Goal: Use online tool/utility: Utilize a website feature to perform a specific function

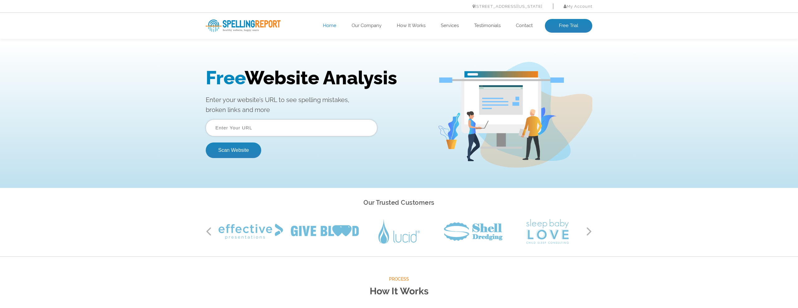
click at [278, 133] on input "text" at bounding box center [291, 128] width 171 height 17
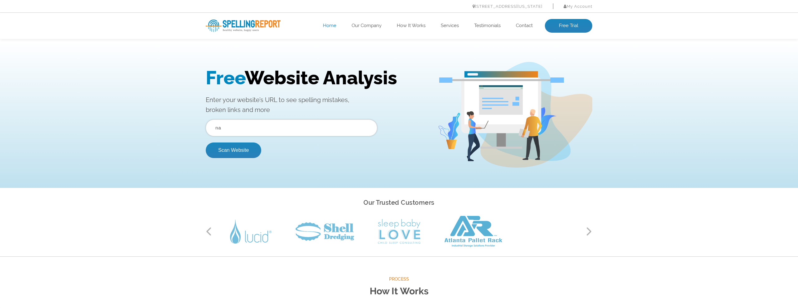
type input "n"
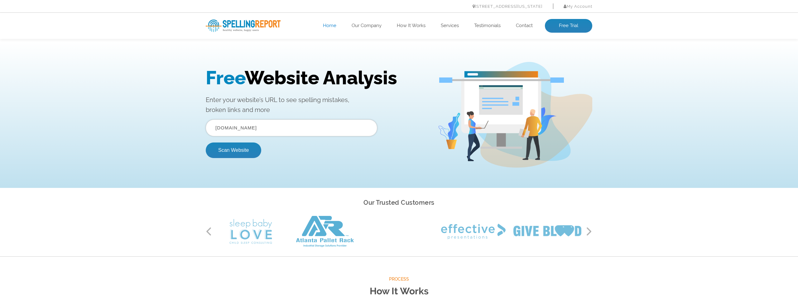
type input "napleshomesearcher.com"
click at [233, 150] on button "Scan Website" at bounding box center [233, 151] width 55 height 16
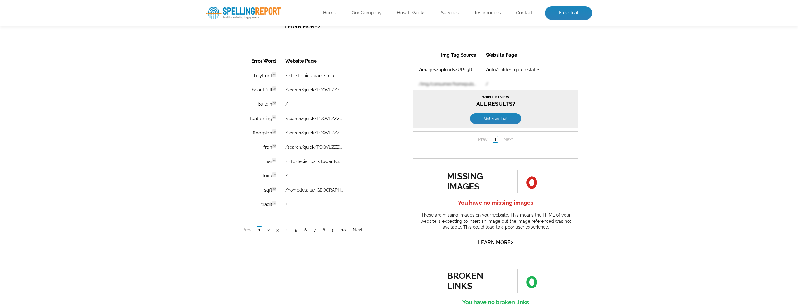
scroll to position [436, 0]
click at [359, 228] on link "Next" at bounding box center [357, 230] width 13 height 6
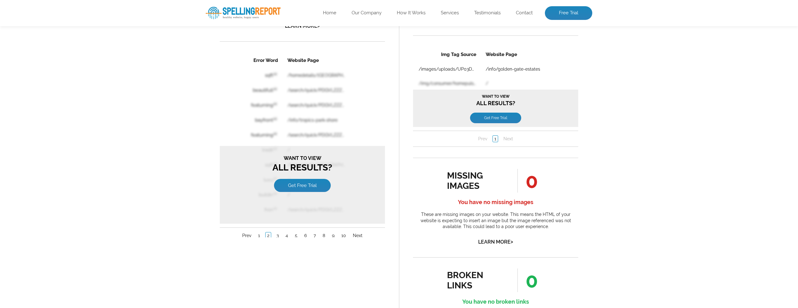
scroll to position [0, 0]
click at [276, 237] on link "3" at bounding box center [277, 236] width 5 height 6
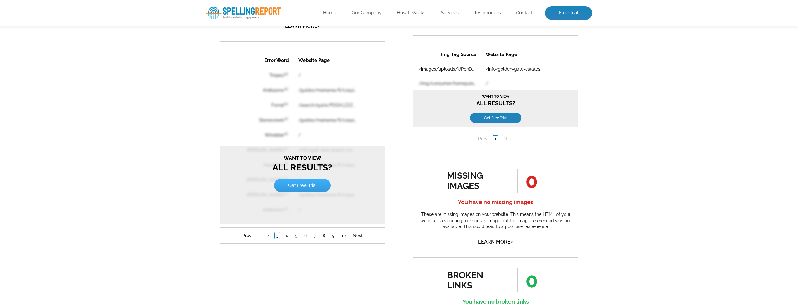
click at [298, 188] on link "Get Free Trial" at bounding box center [302, 185] width 57 height 13
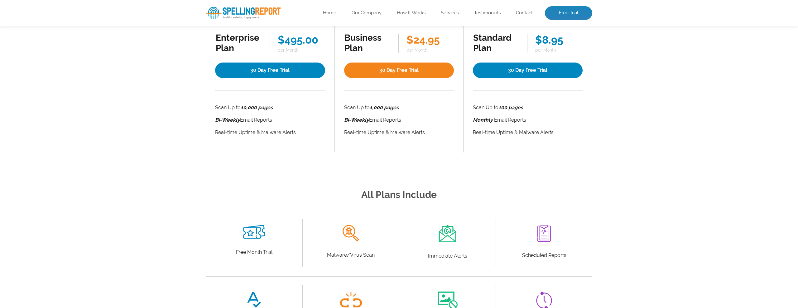
scroll to position [11, 0]
